Goal: Task Accomplishment & Management: Manage account settings

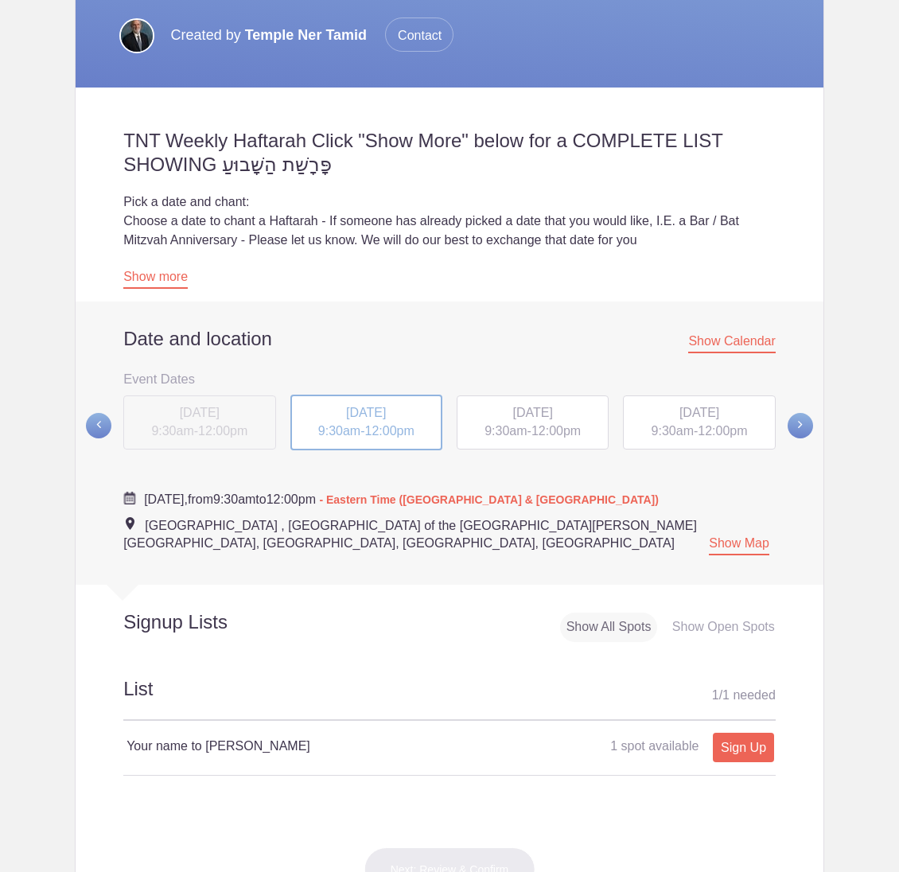
scroll to position [376, 0]
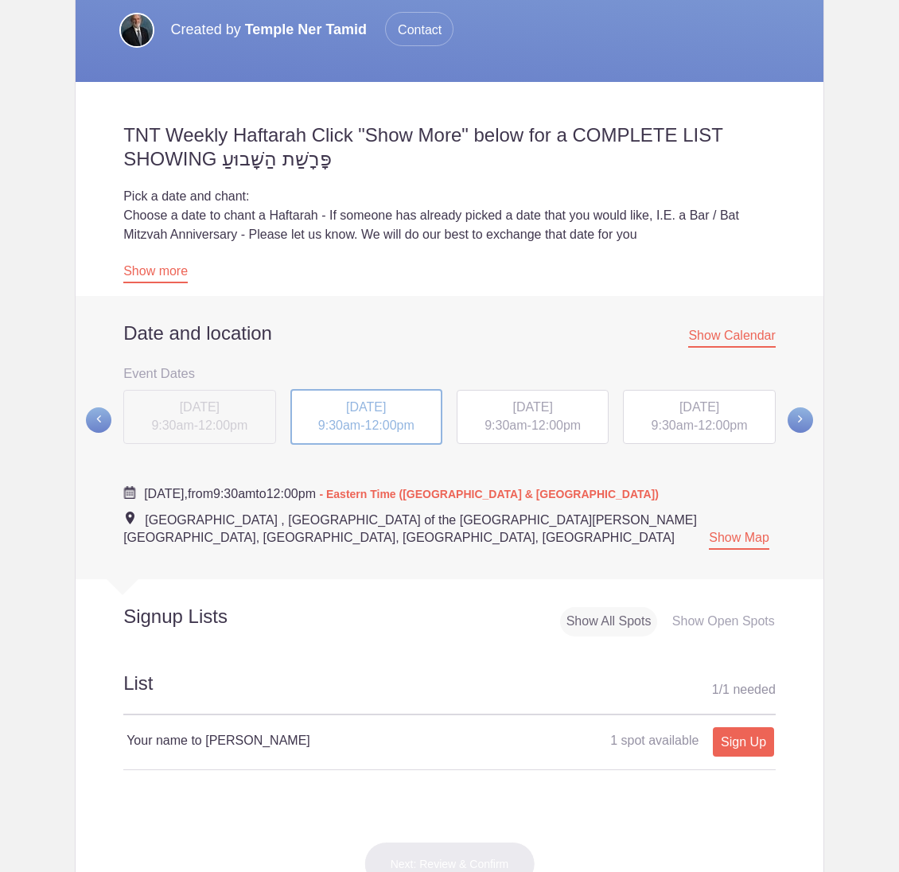
click at [556, 427] on span "12:00pm" at bounding box center [556, 426] width 49 height 14
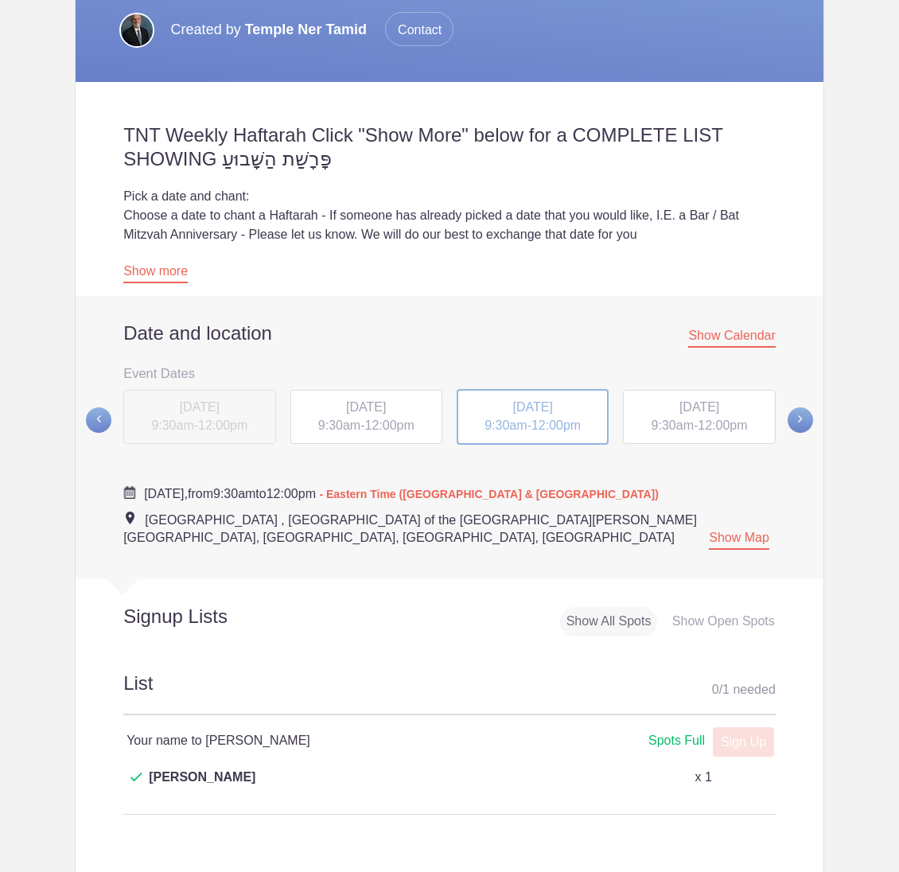
click at [652, 415] on div "[DATE] 9:30am - 12:00pm" at bounding box center [699, 417] width 152 height 54
click at [803, 415] on span at bounding box center [800, 419] width 25 height 25
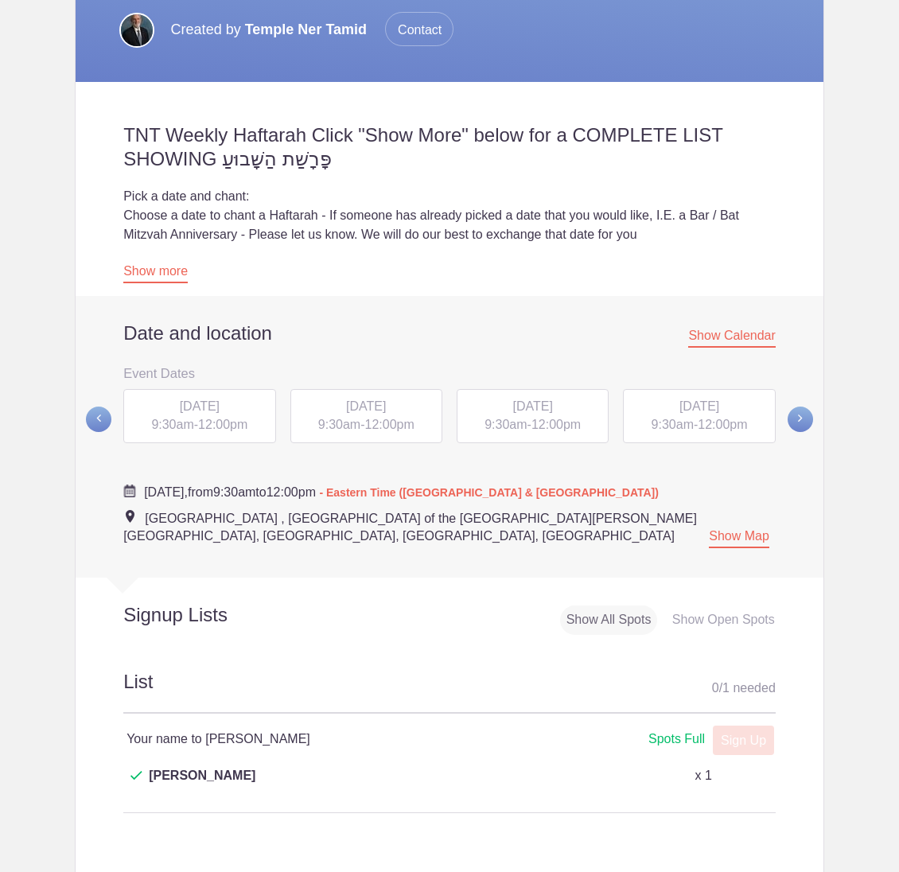
click at [216, 413] on div "[DATE] 9:30am - 12:00pm" at bounding box center [199, 416] width 152 height 54
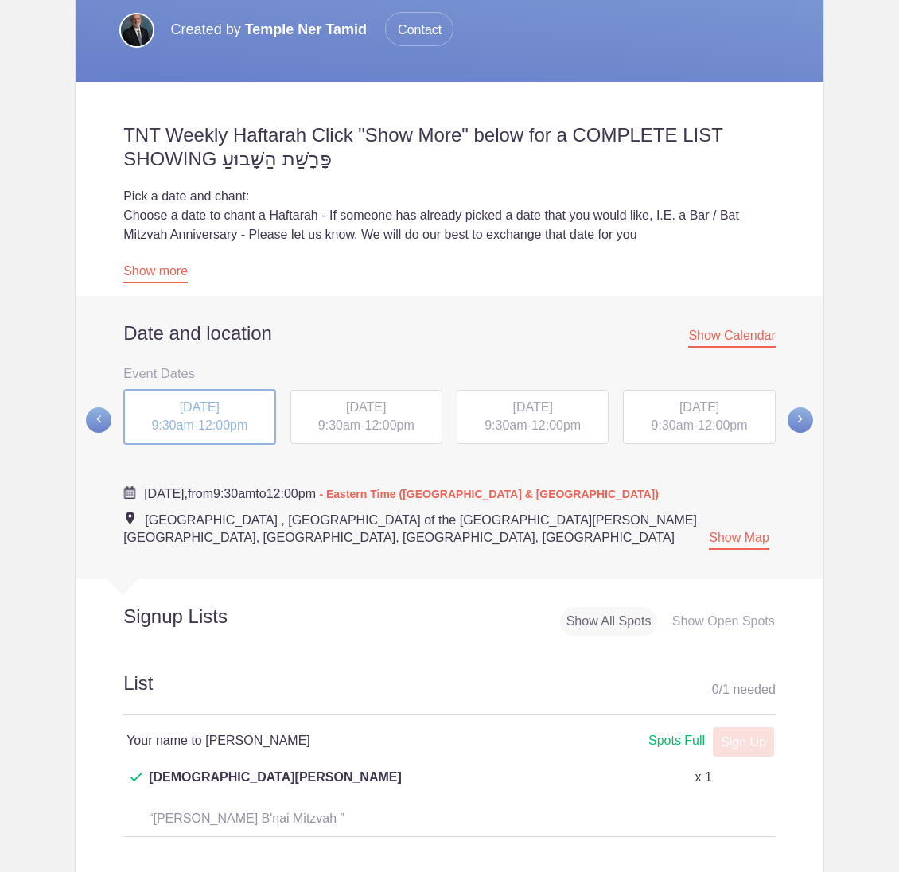
click at [346, 408] on span "[DATE]" at bounding box center [366, 407] width 40 height 14
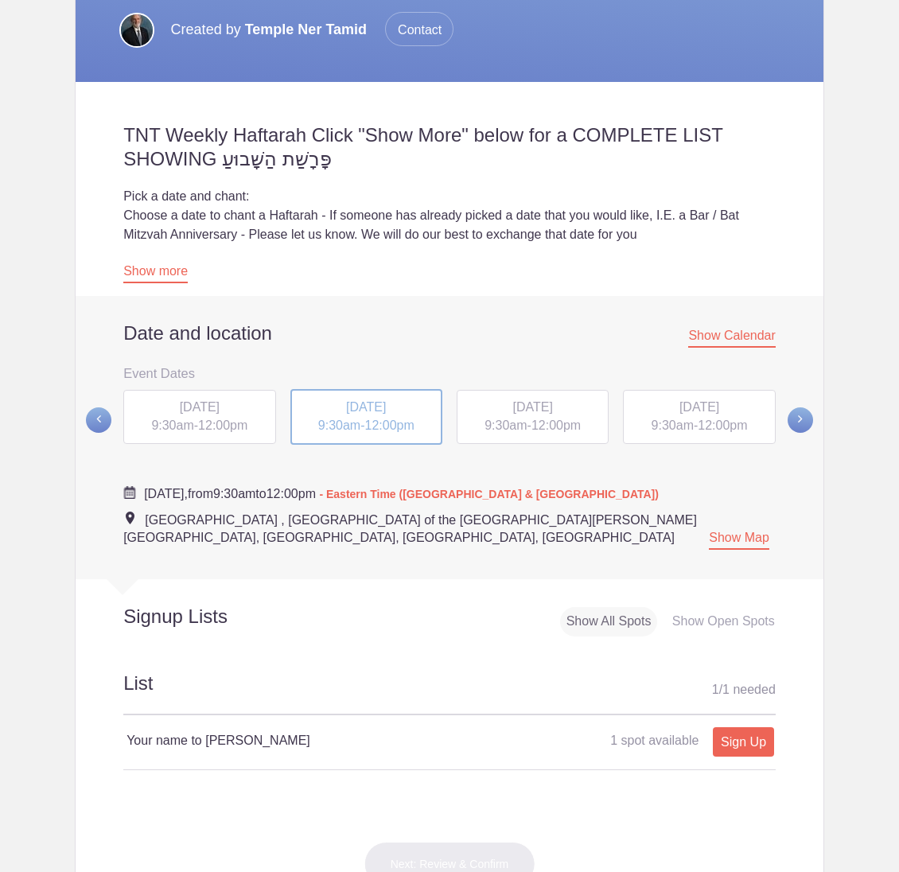
click at [485, 423] on span "9:30am" at bounding box center [506, 426] width 42 height 14
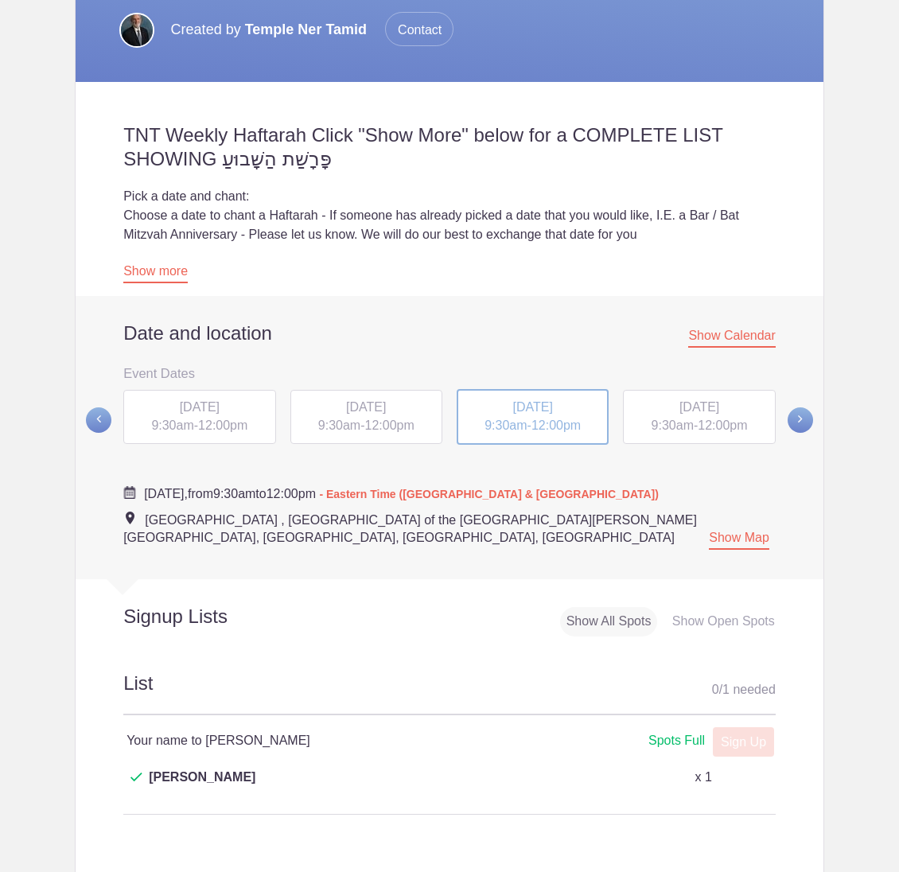
click at [366, 405] on span "[DATE]" at bounding box center [366, 407] width 40 height 14
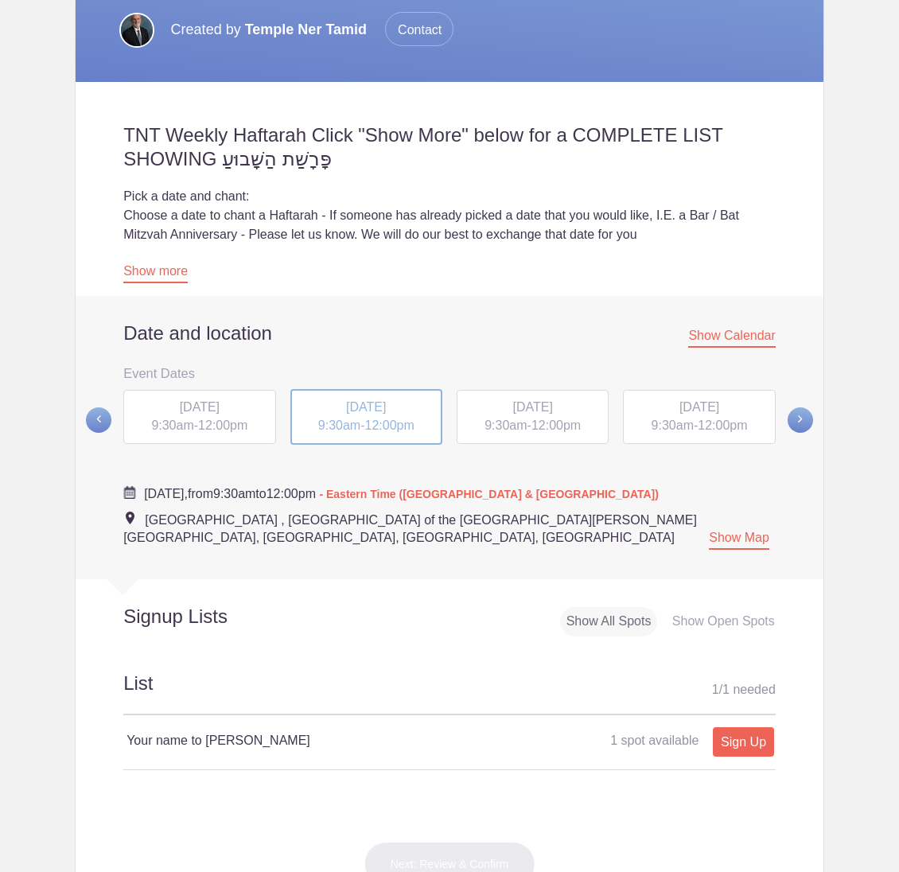
click at [245, 424] on span "12:00pm" at bounding box center [222, 426] width 49 height 14
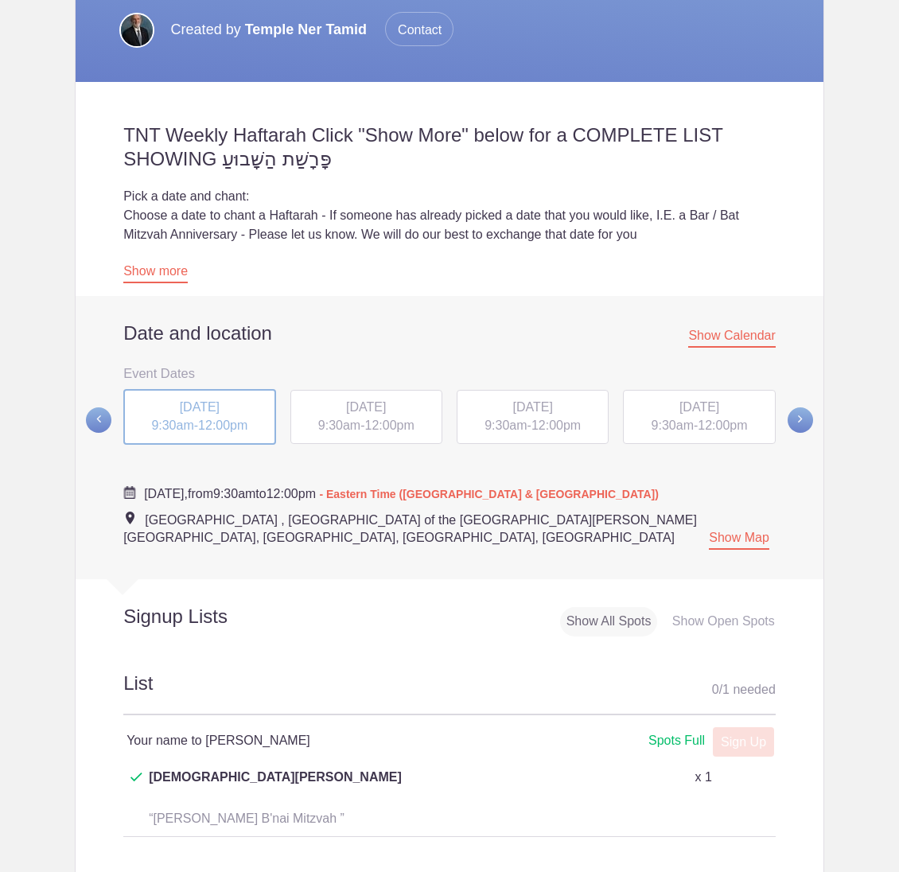
click at [795, 420] on span at bounding box center [800, 419] width 25 height 25
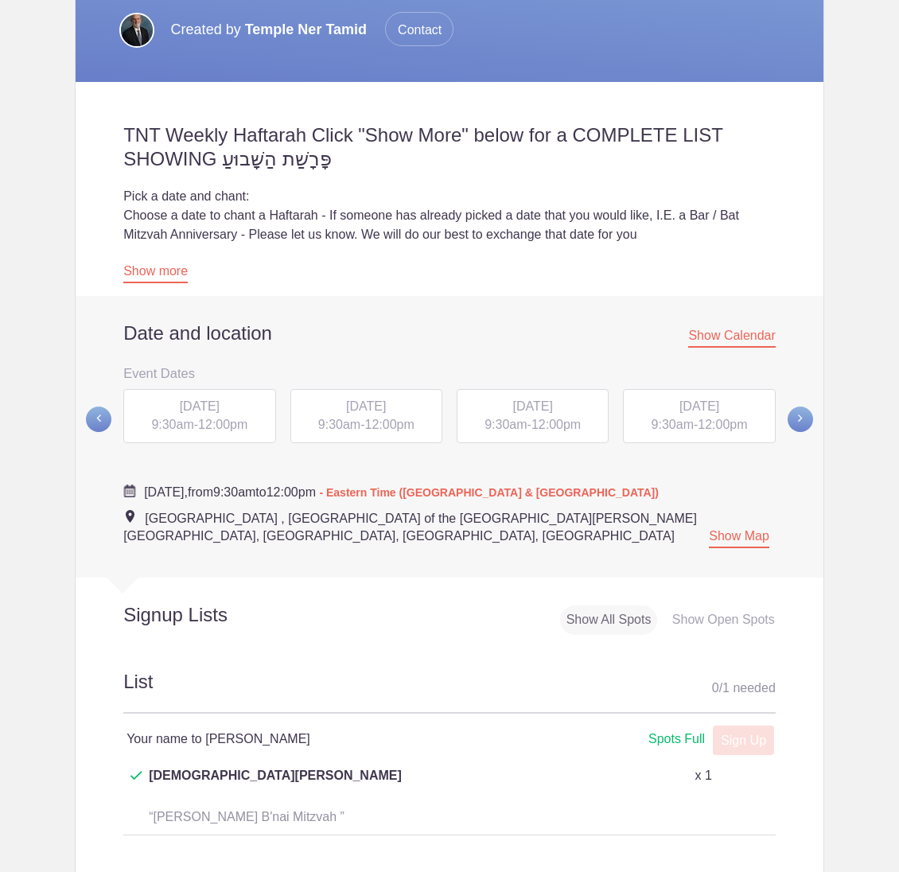
click at [236, 416] on div "[DATE] 9:30am - 12:00pm" at bounding box center [199, 416] width 152 height 54
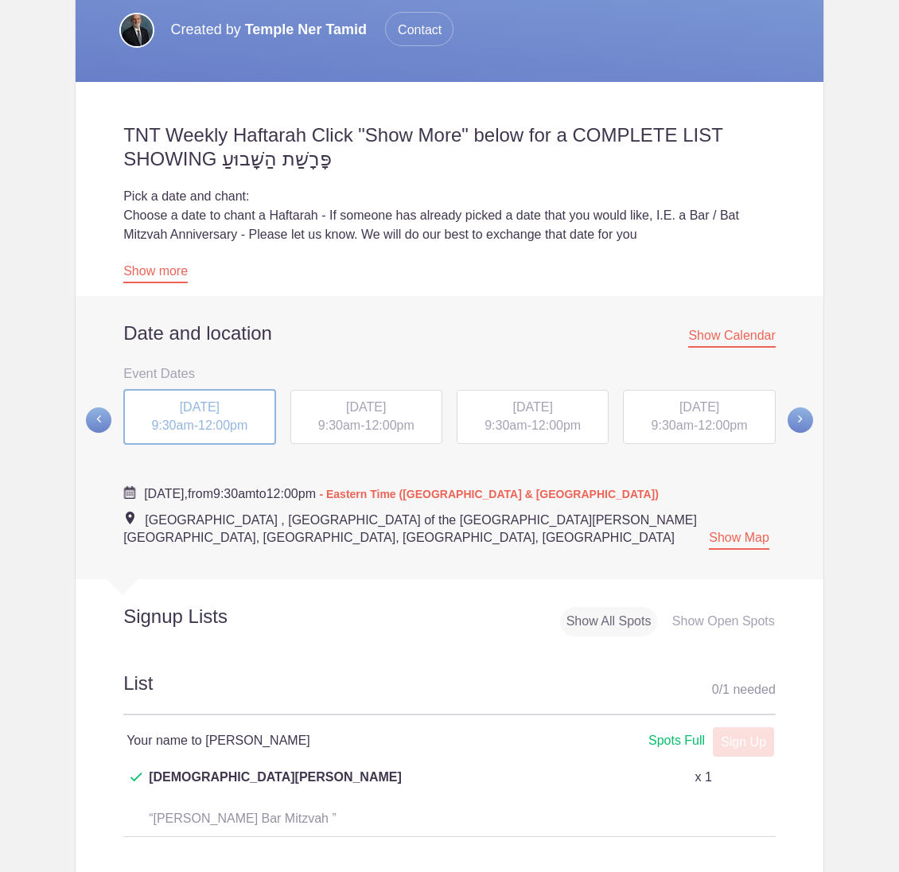
click at [361, 411] on span "[DATE]" at bounding box center [366, 407] width 40 height 14
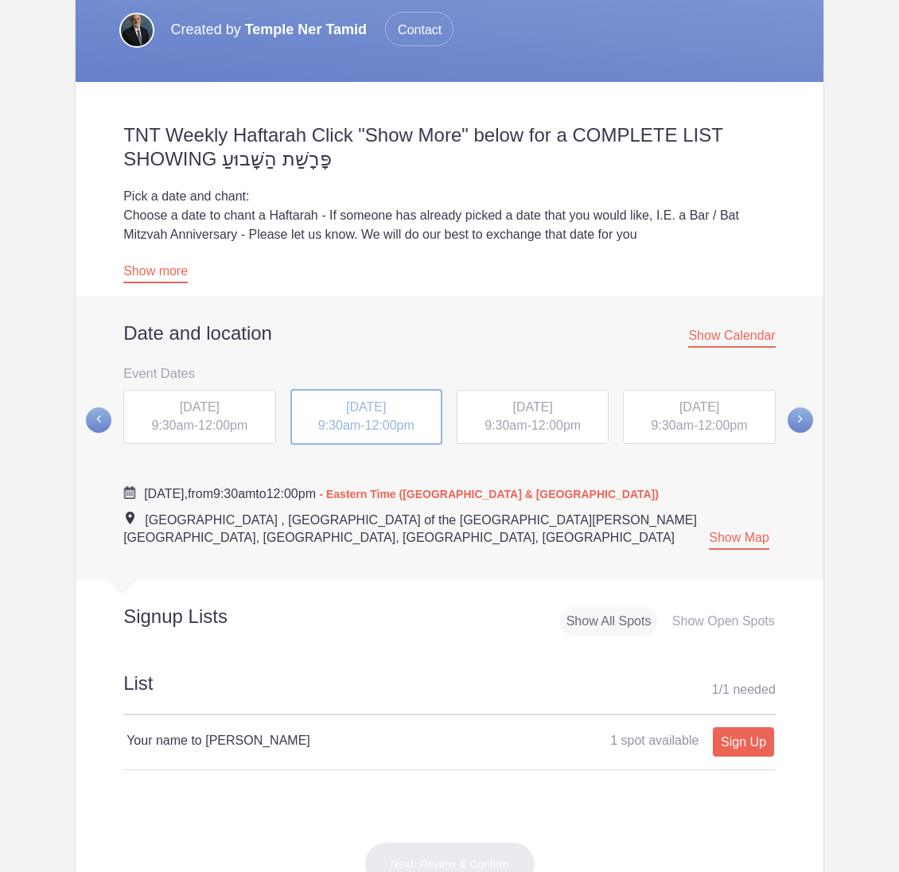
click at [503, 415] on div "[DATE] 9:30am - 12:00pm" at bounding box center [533, 417] width 152 height 54
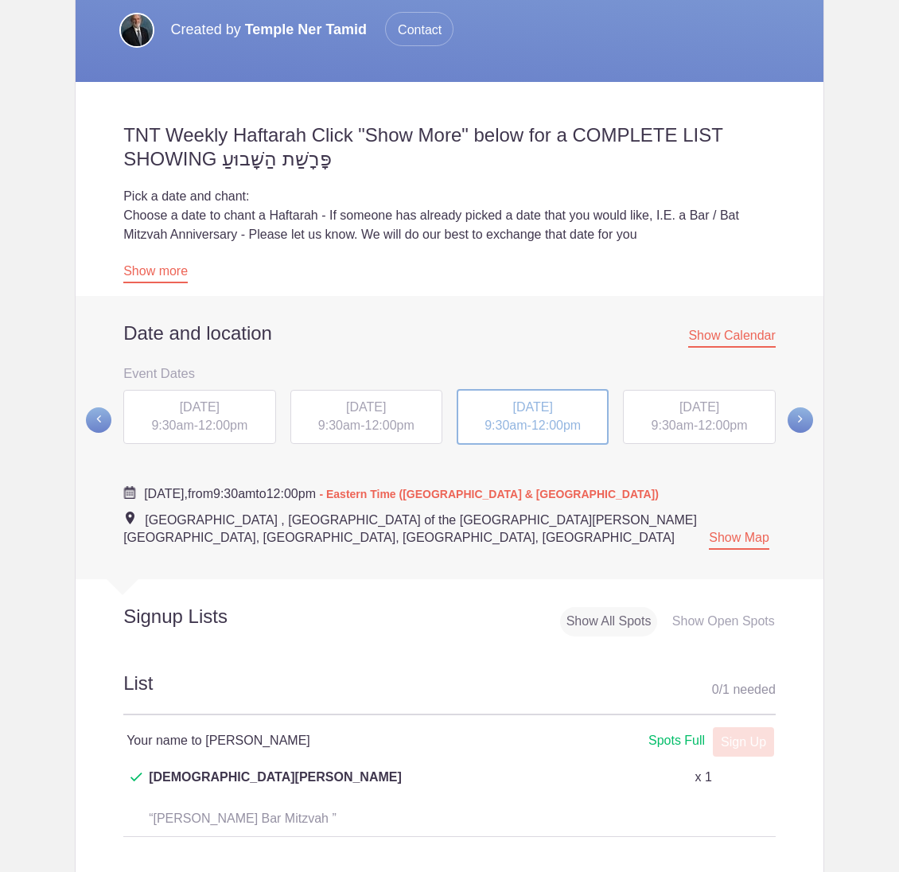
click at [680, 409] on span "[DATE]" at bounding box center [700, 407] width 40 height 14
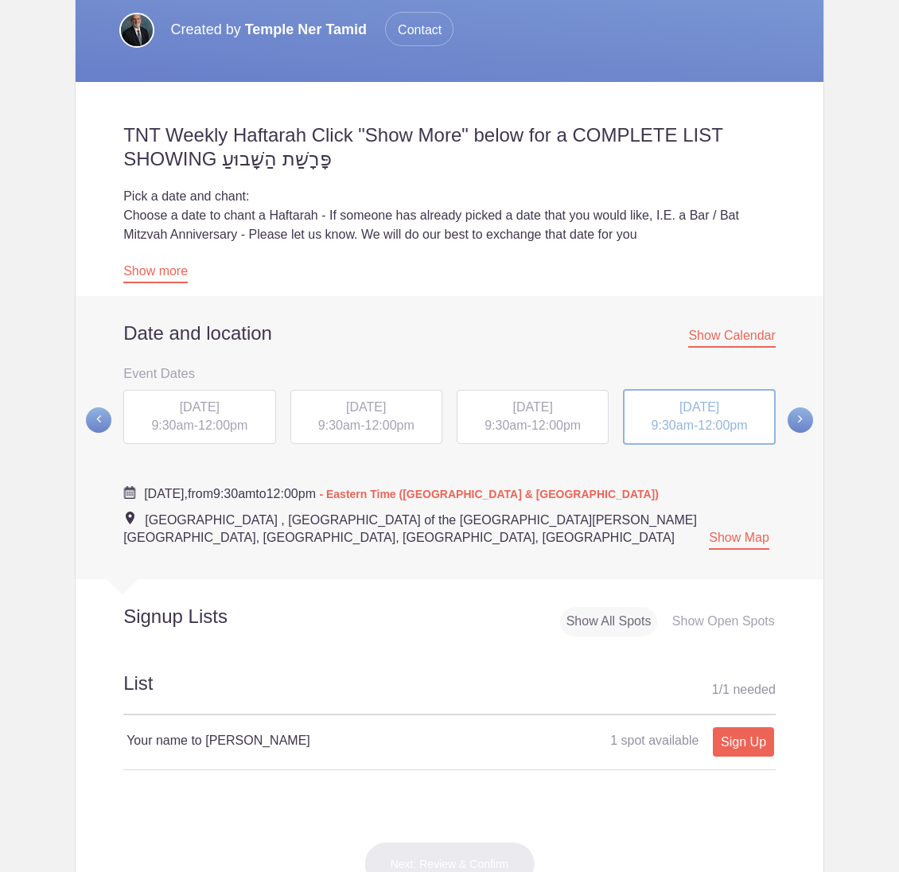
click at [796, 409] on span at bounding box center [800, 419] width 25 height 25
click at [240, 413] on div "[DATE] 9:30am - 12:00pm" at bounding box center [199, 416] width 152 height 54
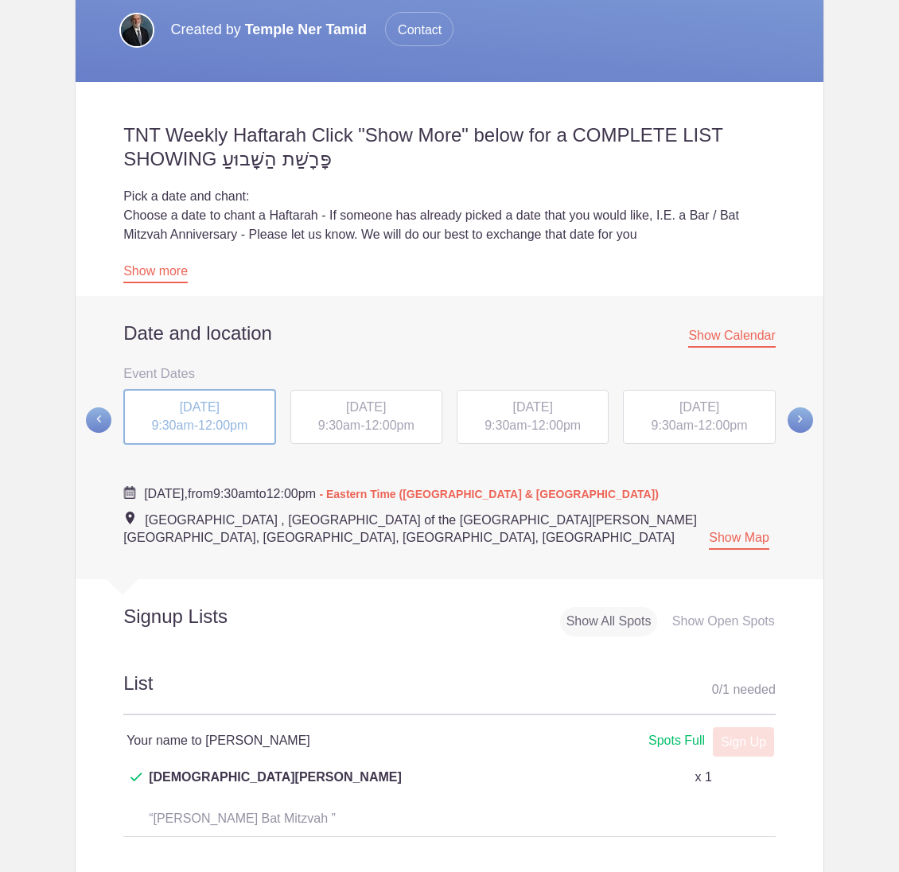
click at [360, 417] on div "[DATE] 9:30am - 12:00pm" at bounding box center [366, 417] width 152 height 54
click at [505, 433] on div "[DATE] 9:30am - 12:00pm" at bounding box center [533, 417] width 152 height 54
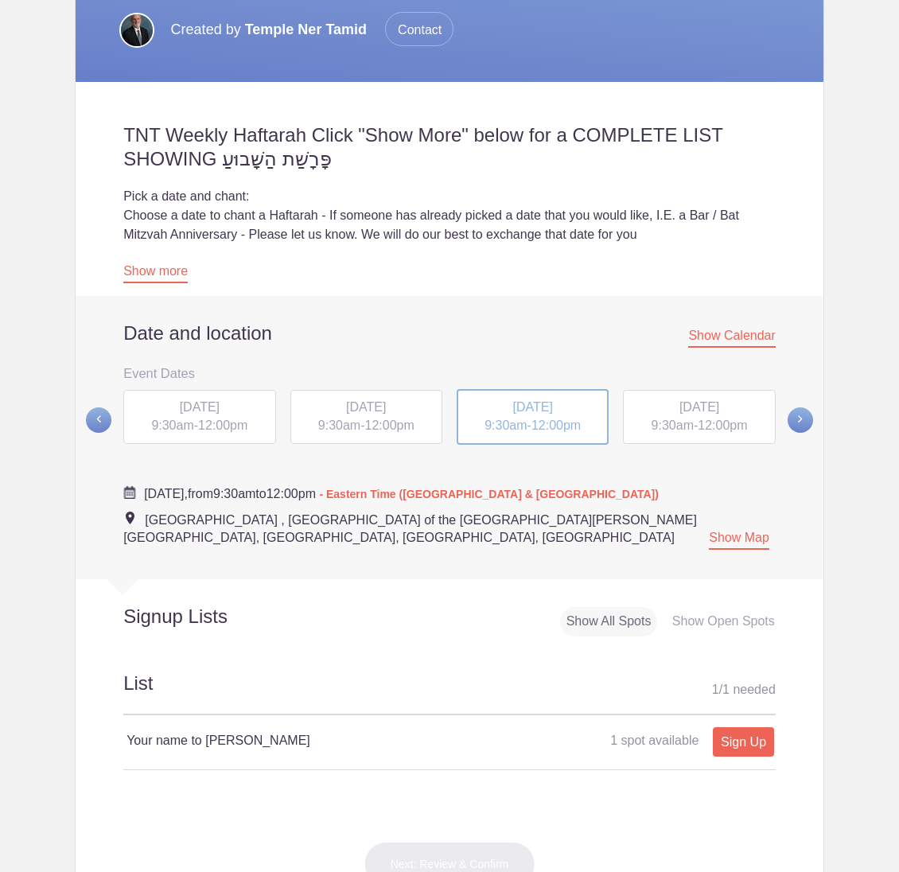
click at [801, 421] on span at bounding box center [800, 419] width 25 height 25
click at [107, 425] on span at bounding box center [98, 419] width 25 height 25
click at [680, 431] on div "[DATE] 9:30am - 12:00pm" at bounding box center [699, 417] width 152 height 54
click at [801, 416] on span at bounding box center [800, 419] width 25 height 25
click at [261, 407] on div "[DATE] 9:30am - 12:00pm" at bounding box center [199, 416] width 152 height 54
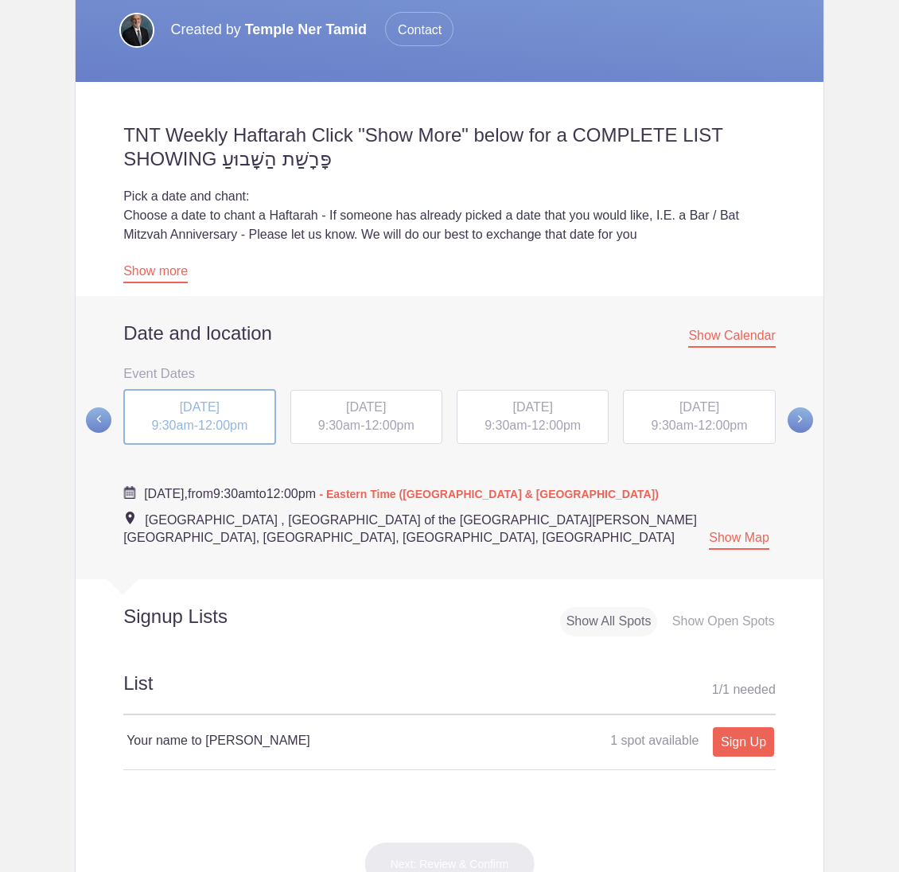
click at [385, 426] on span "12:00pm" at bounding box center [388, 426] width 49 height 14
click at [556, 415] on div "[DATE] 9:30am - 12:00pm" at bounding box center [533, 417] width 152 height 54
click at [675, 427] on span "9:30am" at bounding box center [673, 426] width 42 height 14
click at [802, 419] on span at bounding box center [800, 419] width 25 height 25
click at [258, 411] on div "[DATE] 9:30am - 12:00pm" at bounding box center [199, 418] width 166 height 61
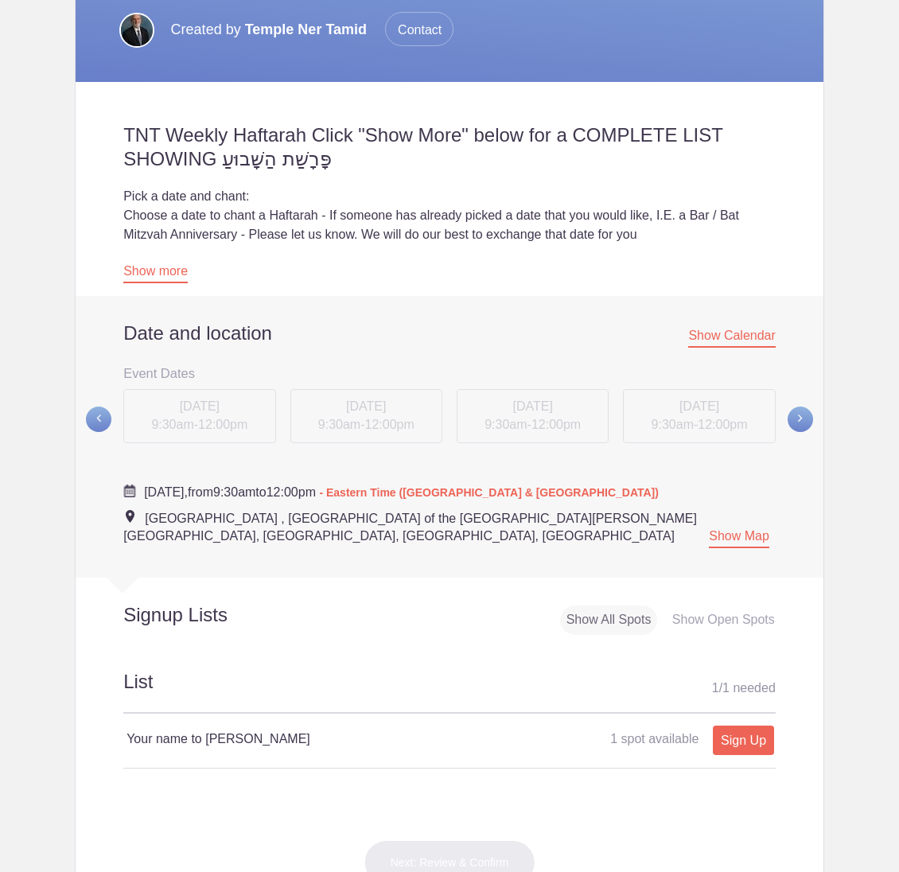
click at [223, 420] on div "[DATE] 9:30am - 12:00pm" at bounding box center [199, 418] width 166 height 61
click at [394, 412] on div "[DATE] 9:30am - 12:00pm" at bounding box center [366, 418] width 166 height 61
click at [406, 433] on div "[DATE] 9:30am - 12:00pm" at bounding box center [366, 418] width 166 height 61
click at [800, 419] on span at bounding box center [800, 419] width 25 height 25
click at [670, 426] on div "[DATE] 9:30am - 12:00pm" at bounding box center [699, 418] width 166 height 61
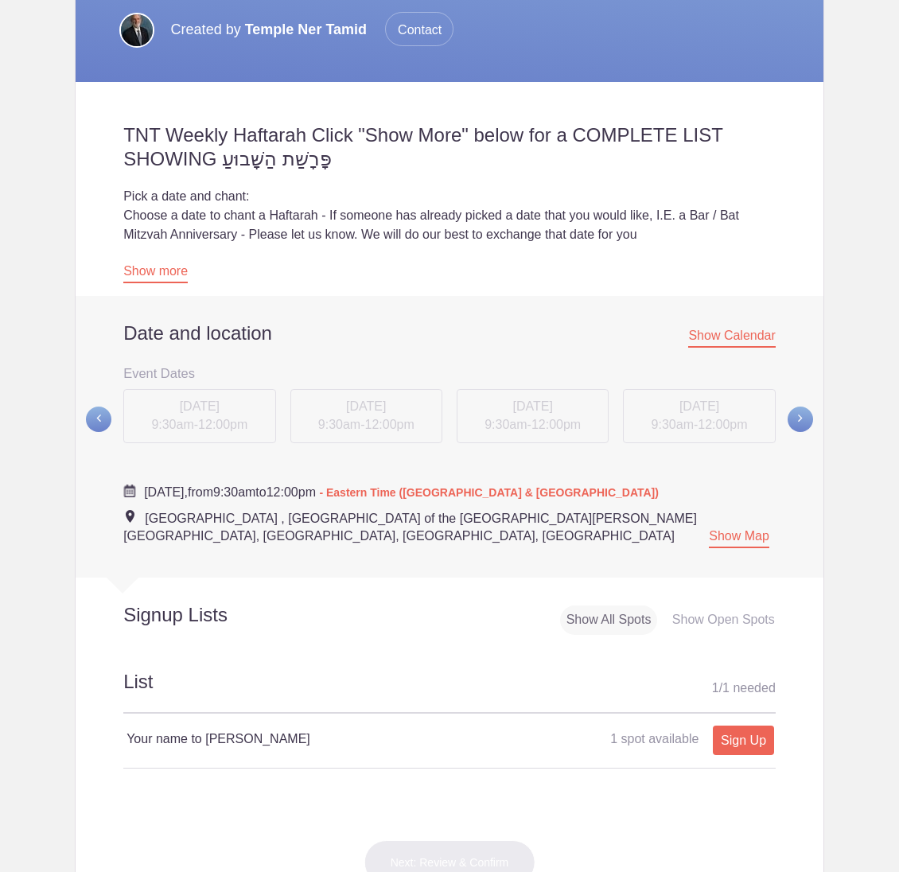
click at [99, 415] on span at bounding box center [98, 419] width 25 height 25
click at [333, 419] on span "9:30am" at bounding box center [339, 426] width 42 height 14
click at [105, 423] on span at bounding box center [98, 419] width 25 height 25
